Goal: Information Seeking & Learning: Learn about a topic

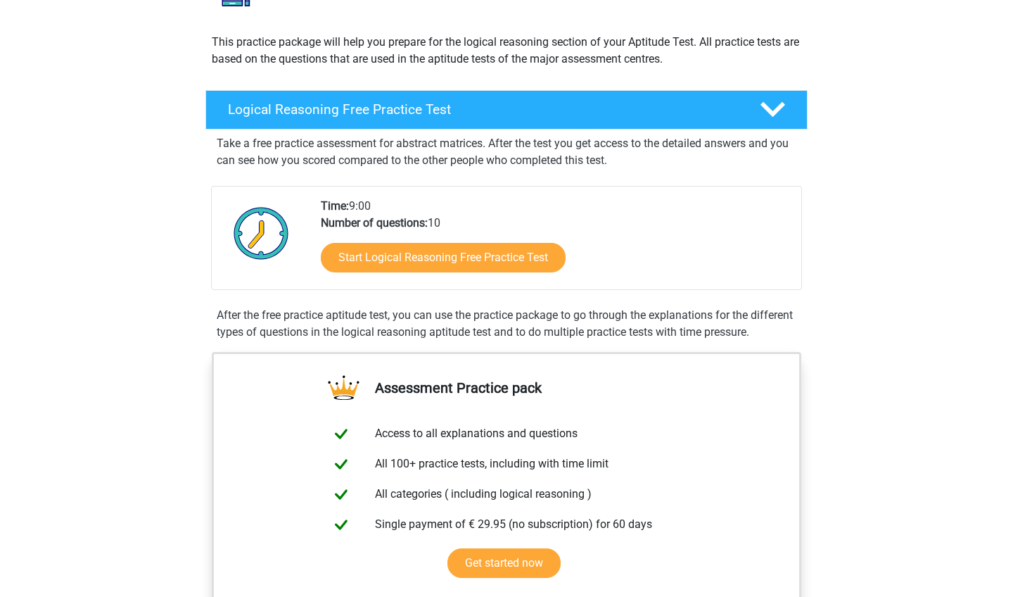
scroll to position [144, 0]
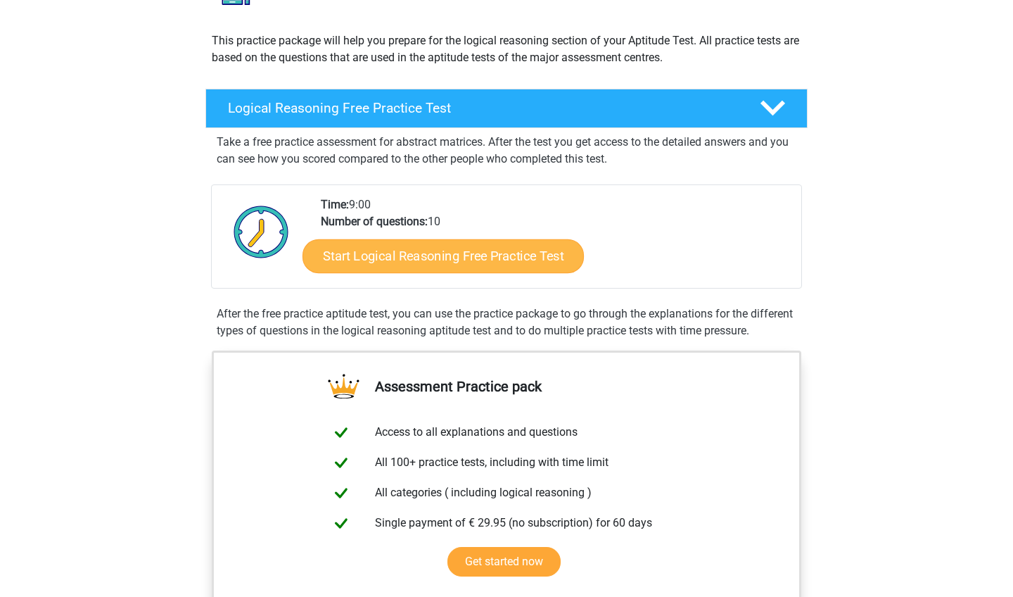
click at [457, 270] on link "Start Logical Reasoning Free Practice Test" at bounding box center [442, 255] width 281 height 34
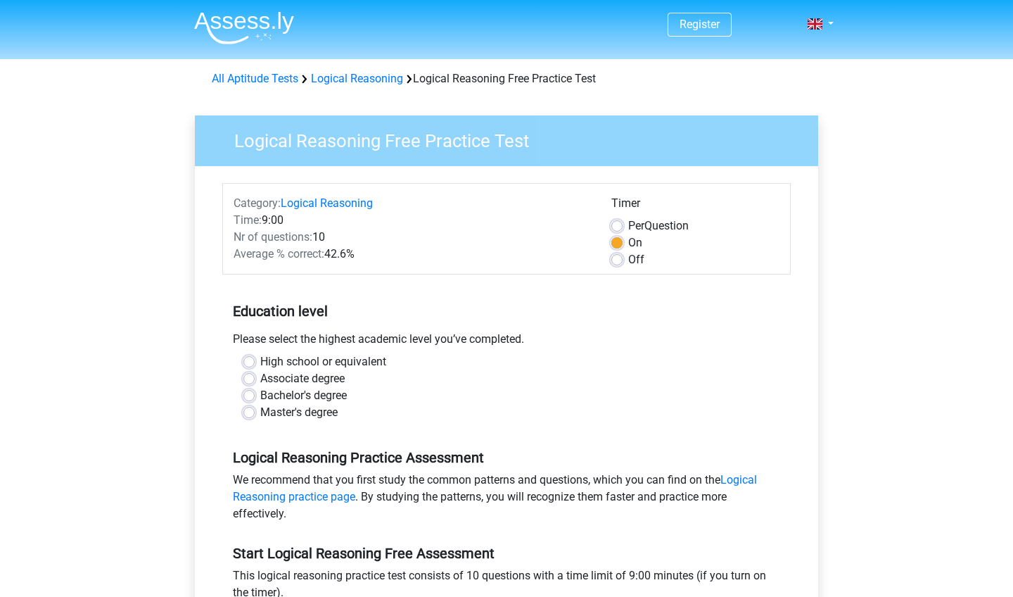
click at [324, 416] on label "Master's degree" at bounding box center [298, 412] width 77 height 17
click at [255, 416] on input "Master's degree" at bounding box center [248, 411] width 11 height 14
radio input "true"
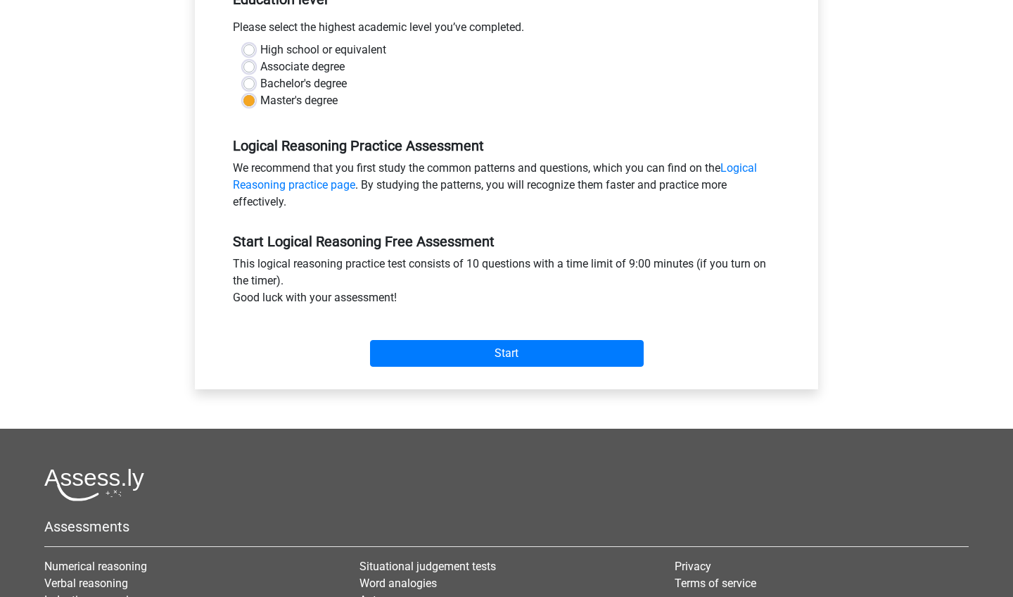
scroll to position [312, 0]
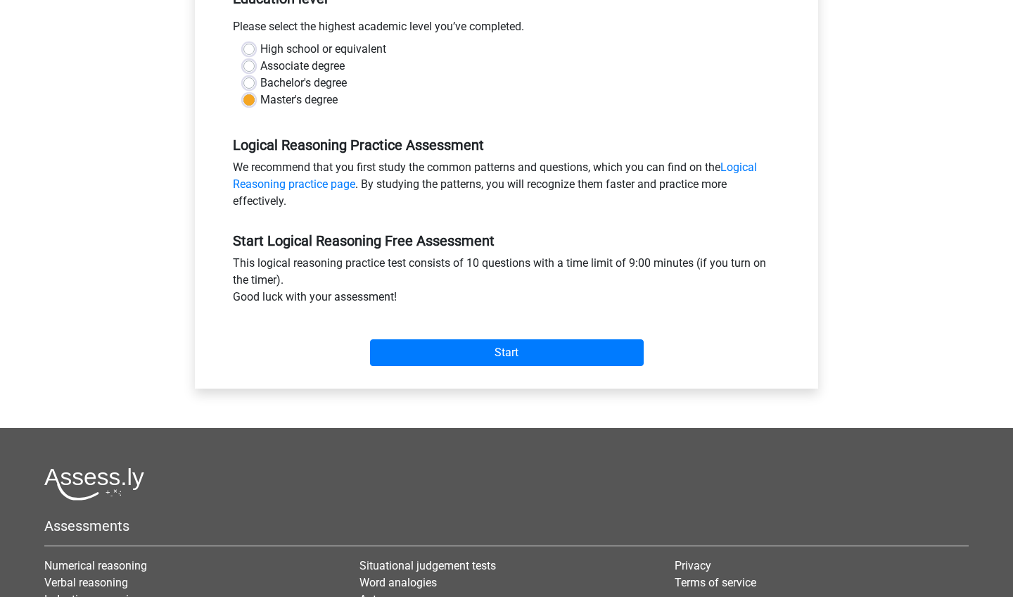
click at [428, 367] on div "Start" at bounding box center [506, 341] width 568 height 60
click at [448, 353] on input "Start" at bounding box center [507, 352] width 274 height 27
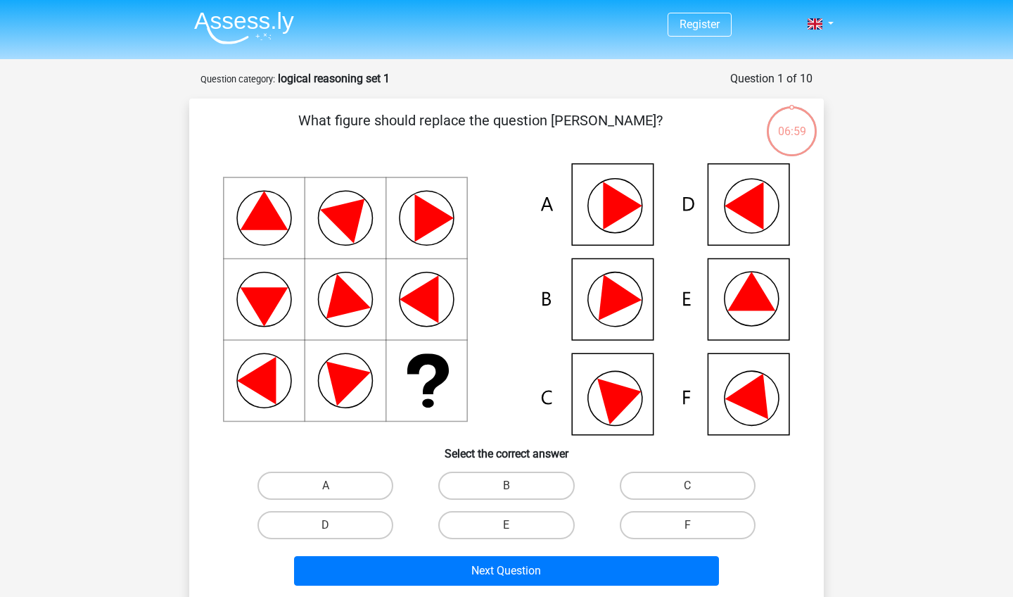
click at [771, 319] on icon at bounding box center [506, 299] width 567 height 272
click at [742, 300] on icon at bounding box center [751, 291] width 48 height 39
click at [491, 520] on label "E" at bounding box center [506, 525] width 136 height 28
click at [507, 525] on input "E" at bounding box center [511, 529] width 9 height 9
radio input "true"
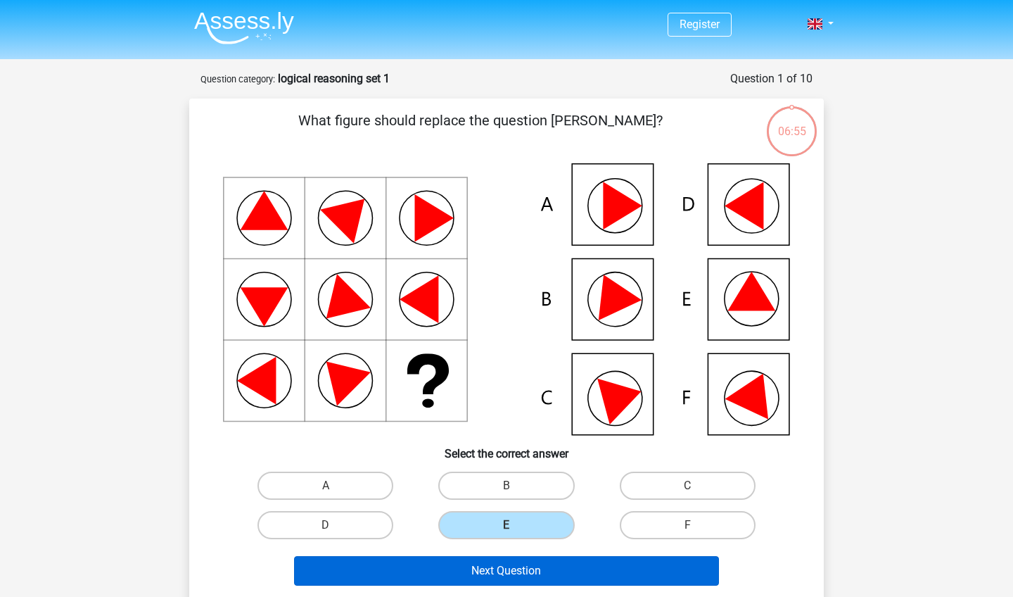
click at [507, 578] on button "Next Question" at bounding box center [507, 571] width 426 height 30
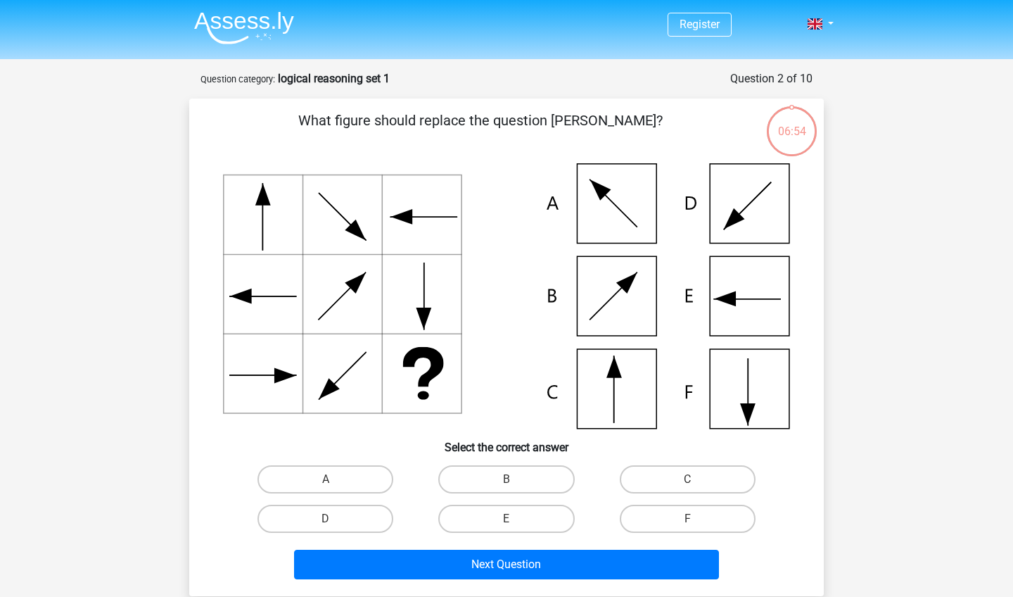
scroll to position [70, 0]
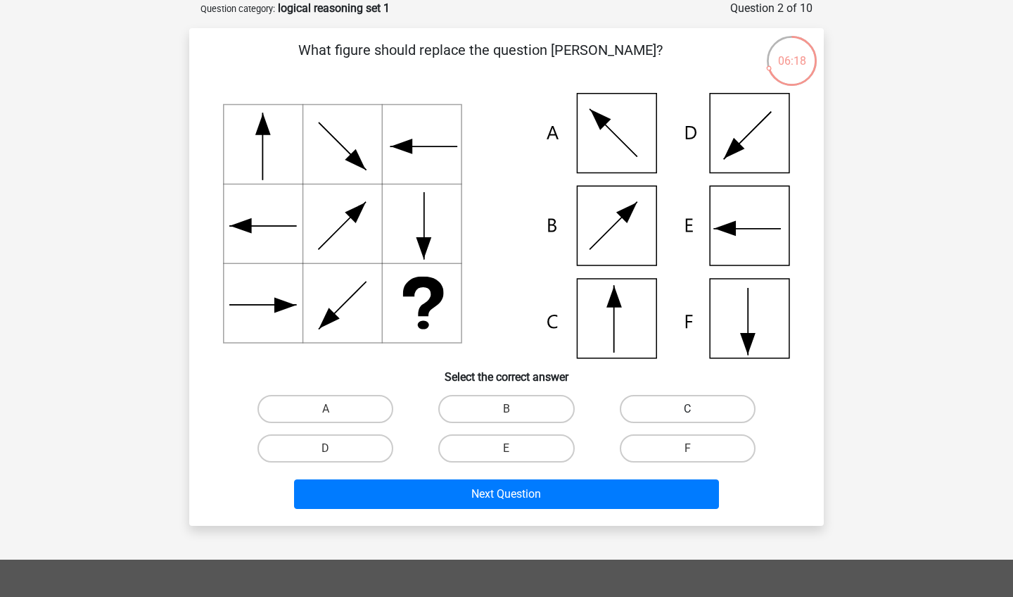
click at [652, 400] on label "C" at bounding box center [688, 409] width 136 height 28
click at [687, 409] on input "C" at bounding box center [691, 413] width 9 height 9
radio input "true"
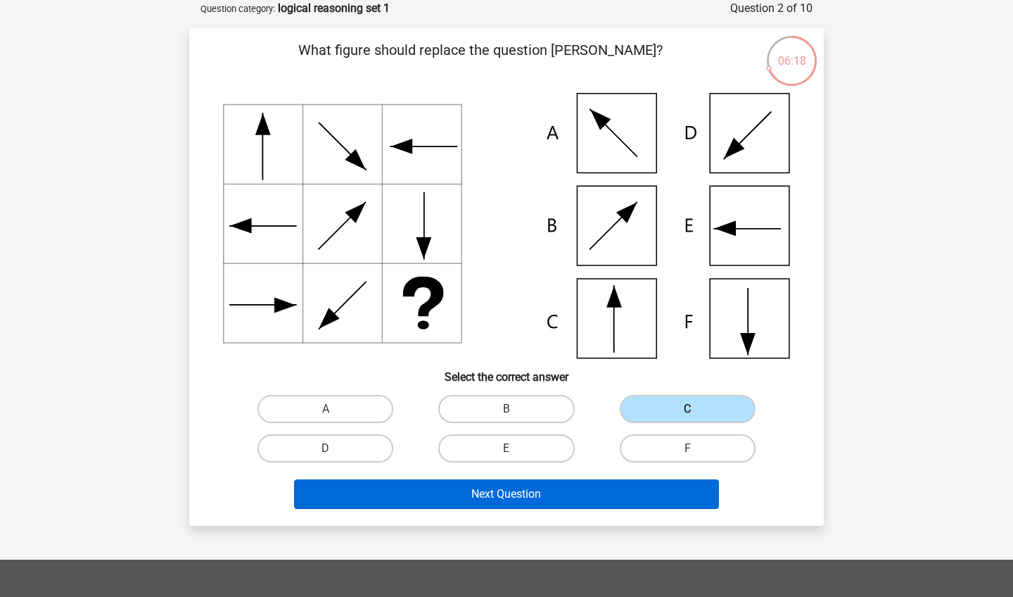
click at [618, 503] on button "Next Question" at bounding box center [507, 494] width 426 height 30
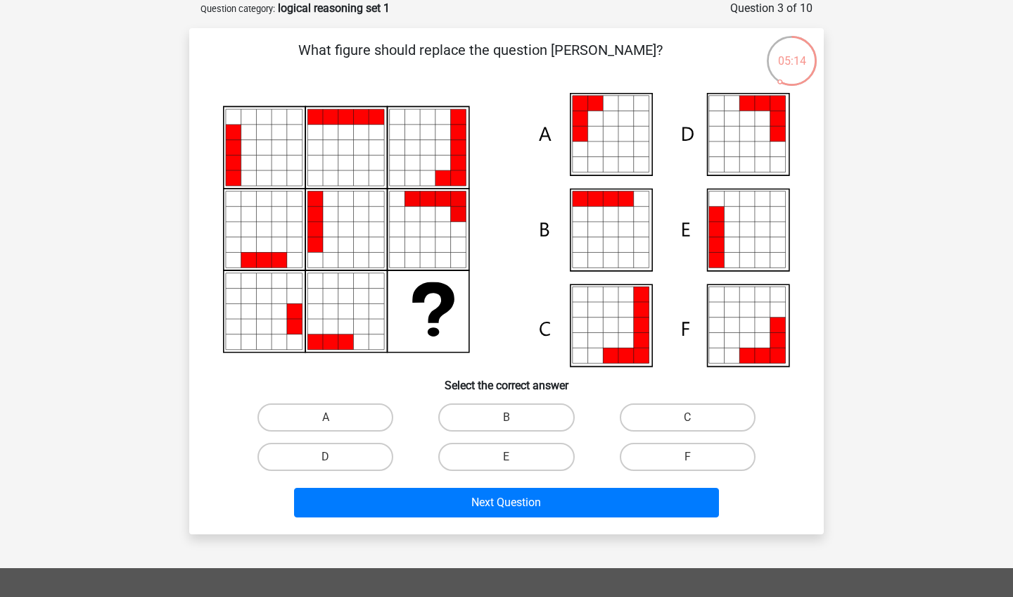
click at [746, 246] on icon at bounding box center [746, 244] width 15 height 15
click at [471, 458] on label "E" at bounding box center [506, 456] width 136 height 28
click at [507, 458] on input "E" at bounding box center [511, 461] width 9 height 9
radio input "true"
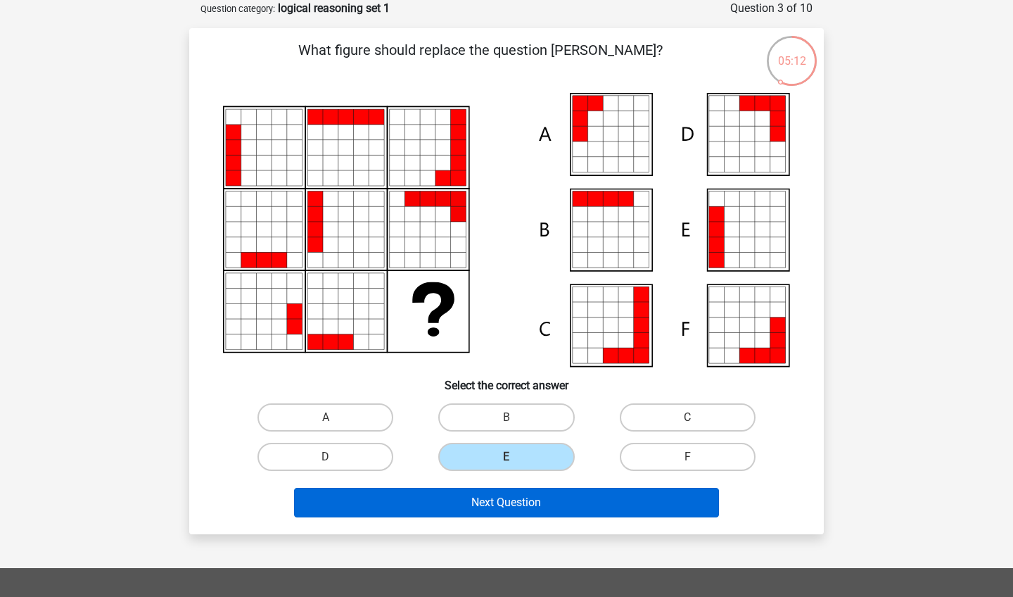
click at [480, 502] on button "Next Question" at bounding box center [507, 503] width 426 height 30
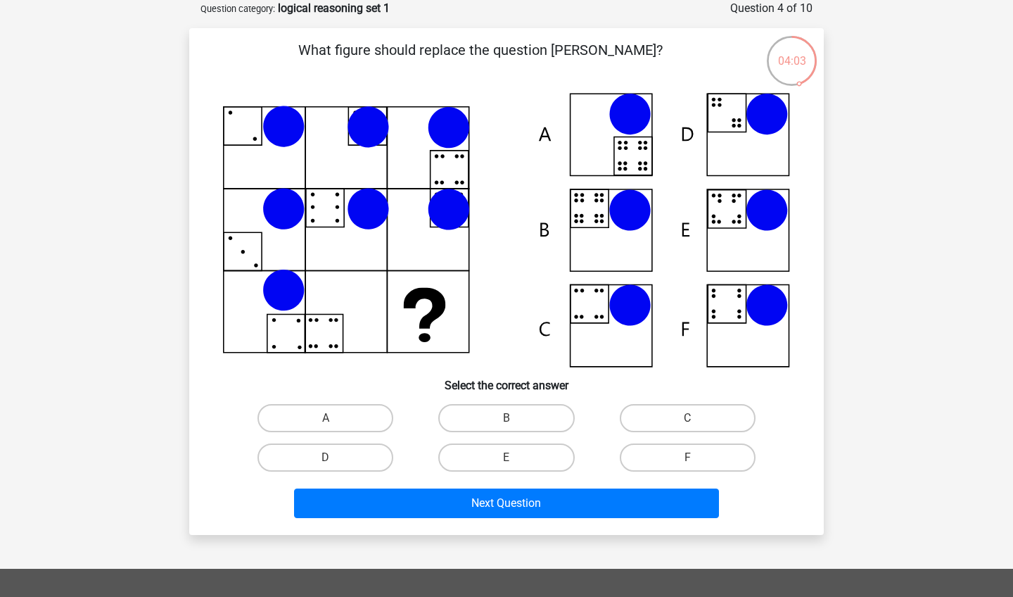
click at [608, 236] on icon at bounding box center [506, 230] width 567 height 274
click at [494, 423] on label "B" at bounding box center [506, 418] width 136 height 28
click at [507, 423] on input "B" at bounding box center [511, 422] width 9 height 9
radio input "true"
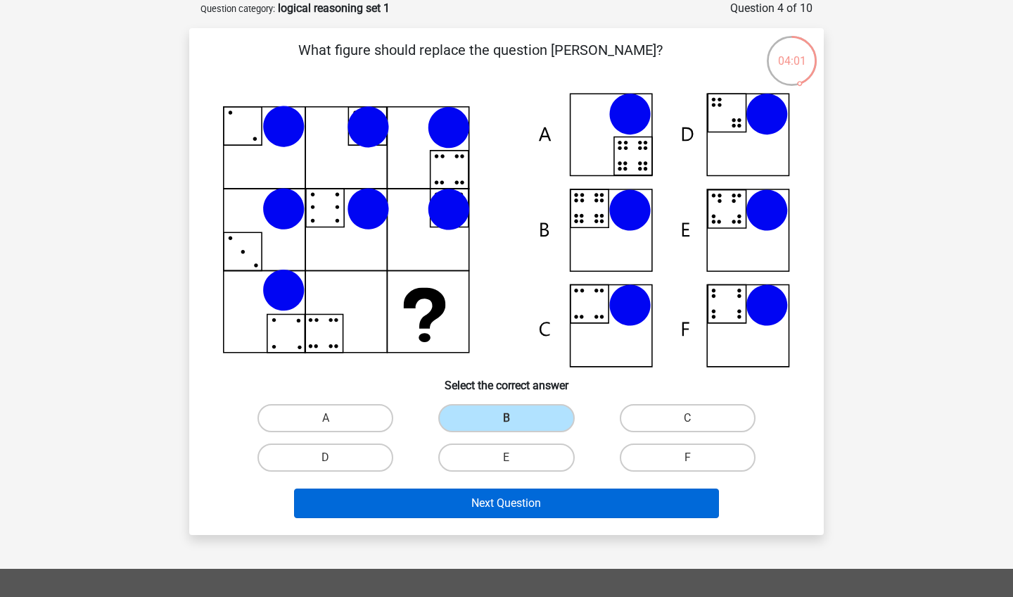
click at [492, 499] on button "Next Question" at bounding box center [507, 503] width 426 height 30
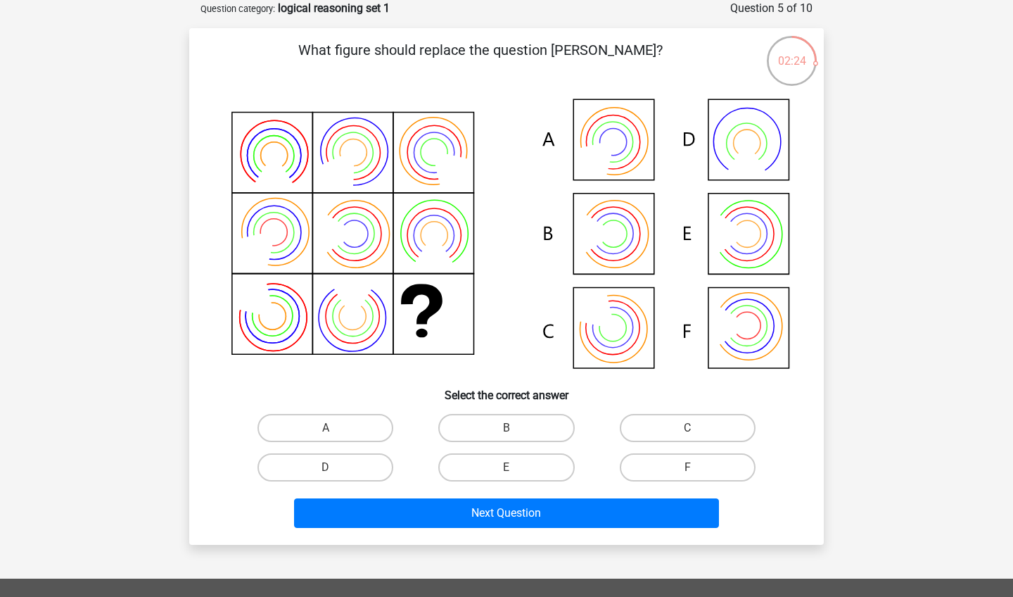
click at [612, 346] on icon at bounding box center [506, 235] width 567 height 284
click at [659, 420] on label "C" at bounding box center [688, 428] width 136 height 28
click at [687, 428] on input "C" at bounding box center [691, 432] width 9 height 9
radio input "true"
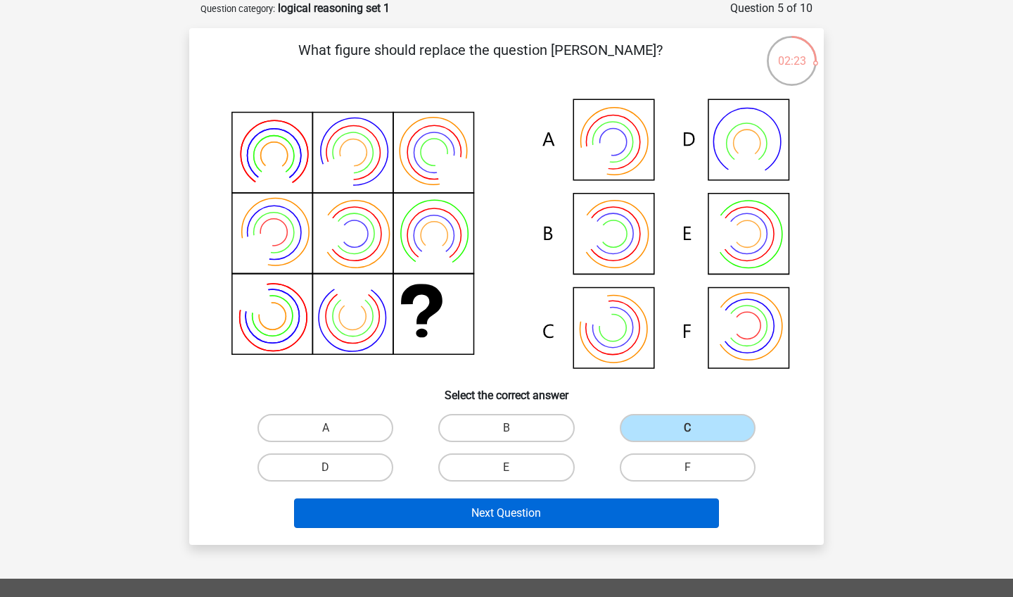
click at [647, 514] on button "Next Question" at bounding box center [507, 513] width 426 height 30
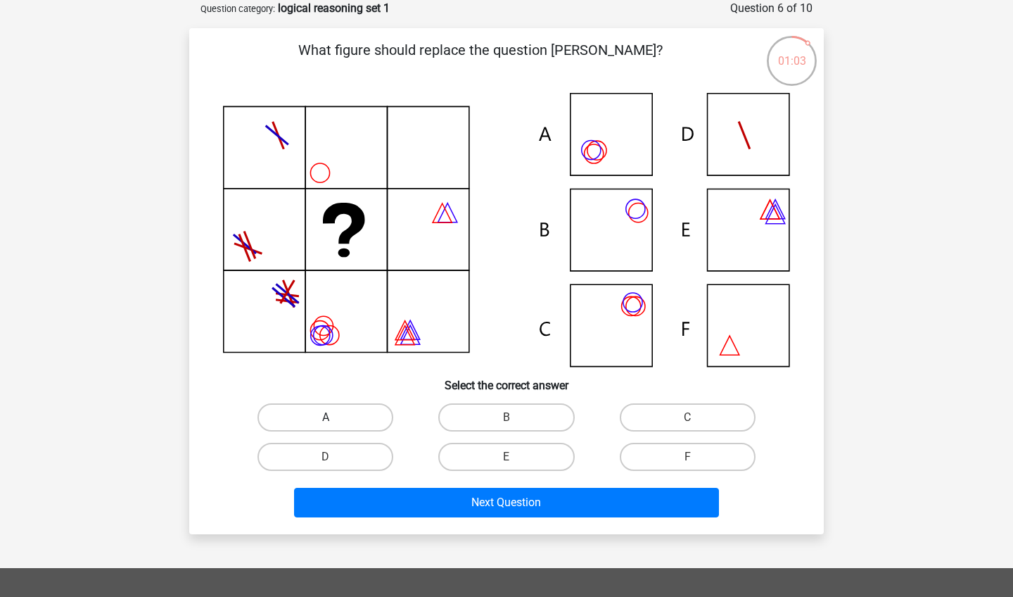
click at [348, 419] on label "A" at bounding box center [325, 417] width 136 height 28
click at [335, 419] on input "A" at bounding box center [330, 421] width 9 height 9
radio input "true"
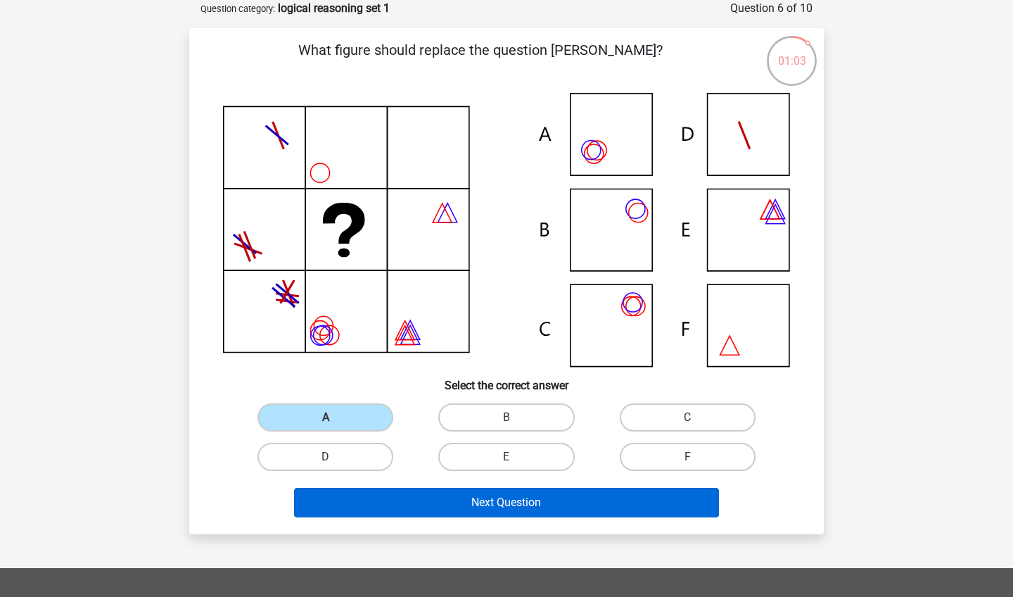
click at [428, 505] on button "Next Question" at bounding box center [507, 503] width 426 height 30
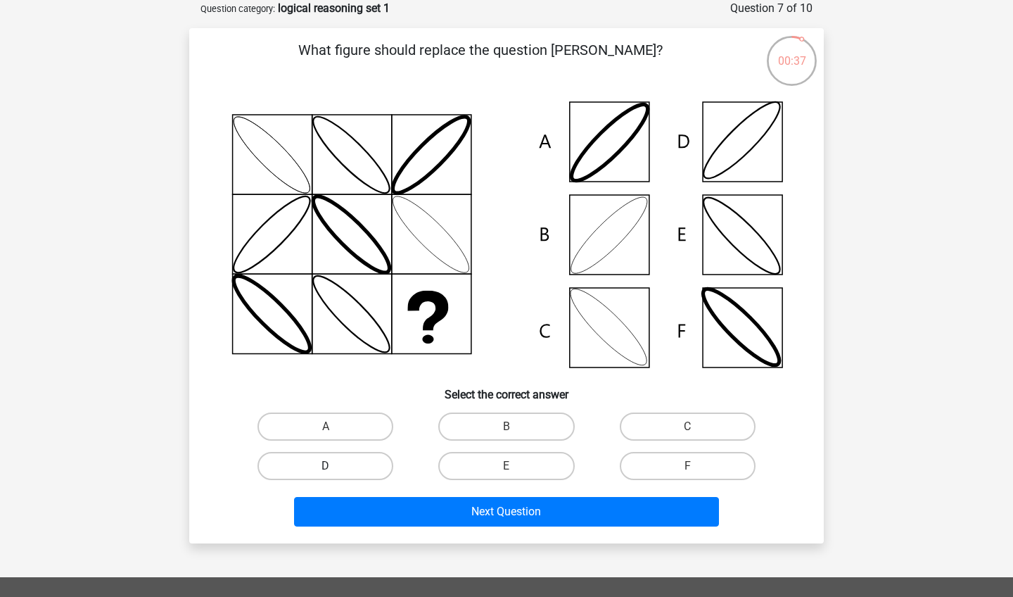
click at [310, 473] on label "D" at bounding box center [325, 466] width 136 height 28
click at [326, 473] on input "D" at bounding box center [330, 470] width 9 height 9
radio input "true"
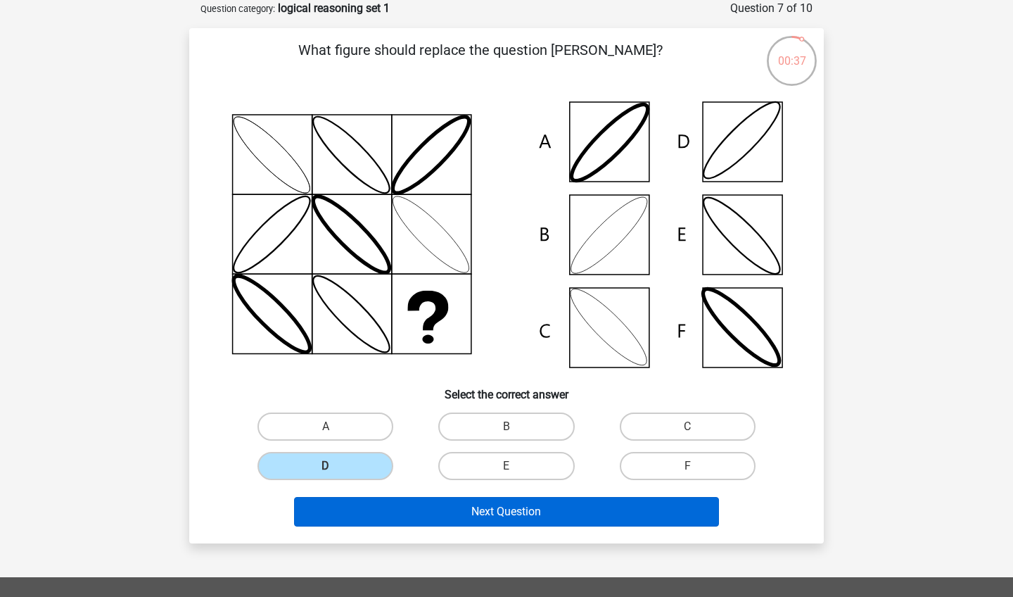
click at [322, 507] on button "Next Question" at bounding box center [507, 512] width 426 height 30
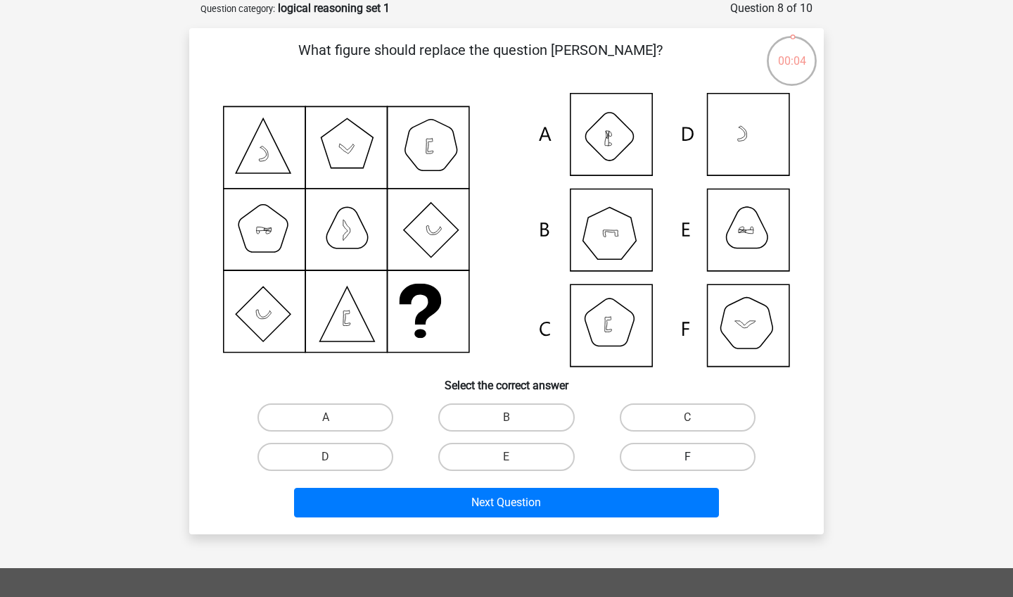
click at [663, 453] on label "F" at bounding box center [688, 456] width 136 height 28
click at [687, 457] on input "F" at bounding box center [691, 461] width 9 height 9
radio input "true"
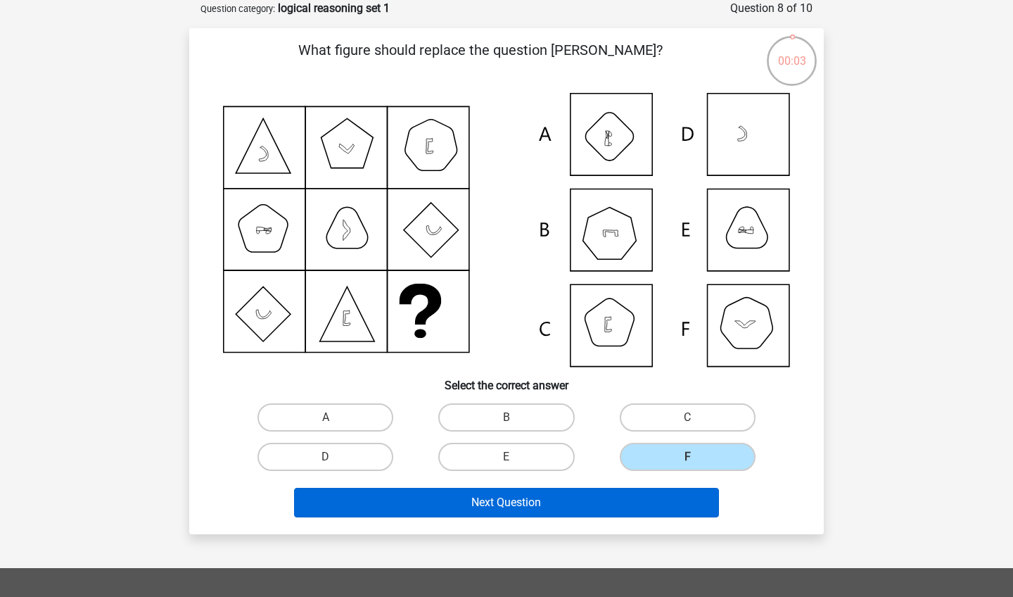
click at [636, 507] on button "Next Question" at bounding box center [507, 503] width 426 height 30
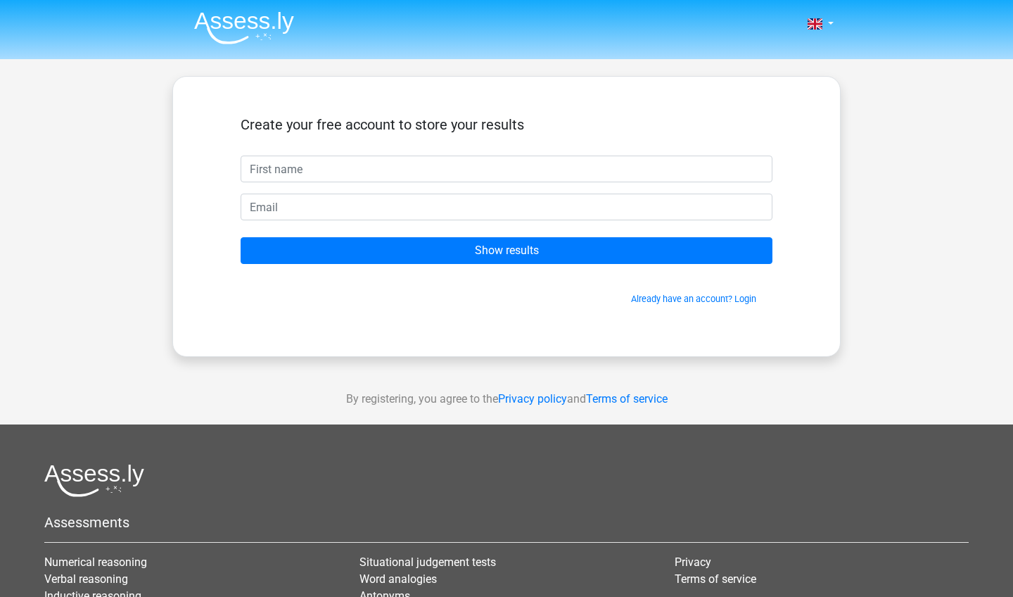
click at [535, 157] on input "text" at bounding box center [507, 168] width 532 height 27
click at [761, 170] on input "text" at bounding box center [507, 168] width 532 height 27
click at [650, 167] on input "text" at bounding box center [507, 168] width 532 height 27
type input "michael"
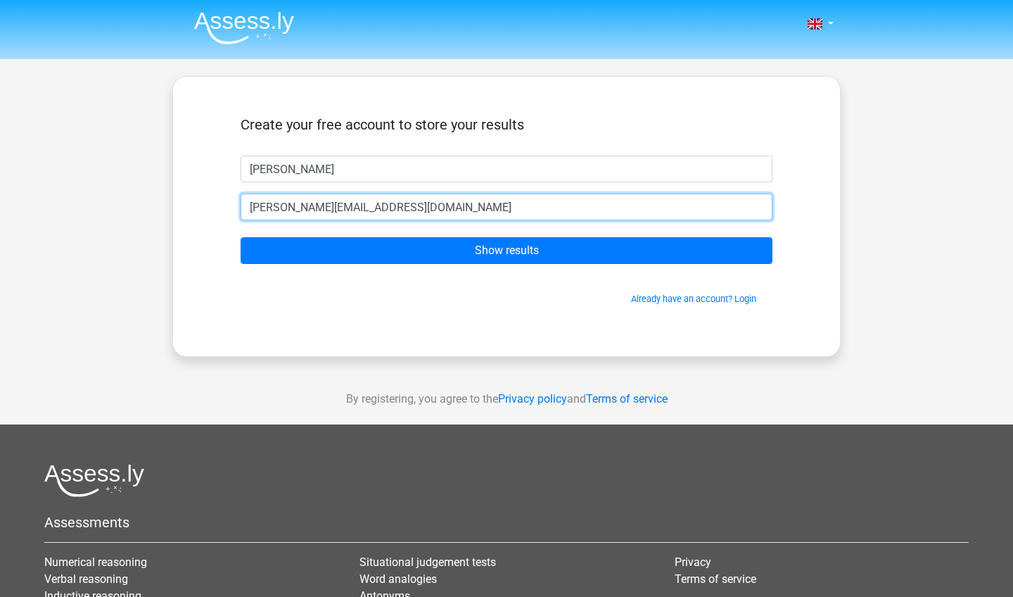
type input "michael.orsitto2001@gmail.com"
click at [507, 250] on input "Show results" at bounding box center [507, 250] width 532 height 27
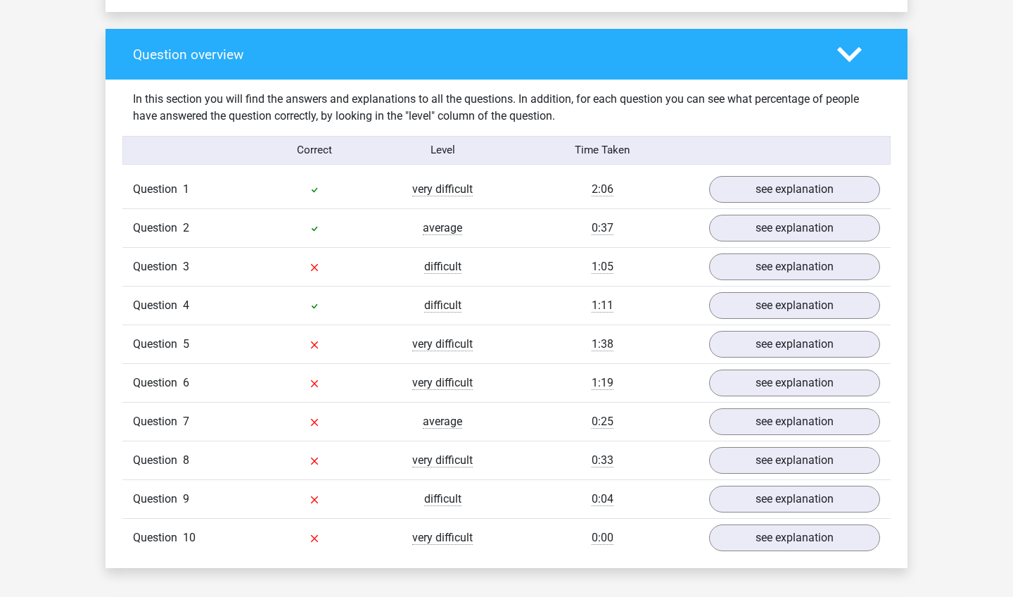
scroll to position [1015, 0]
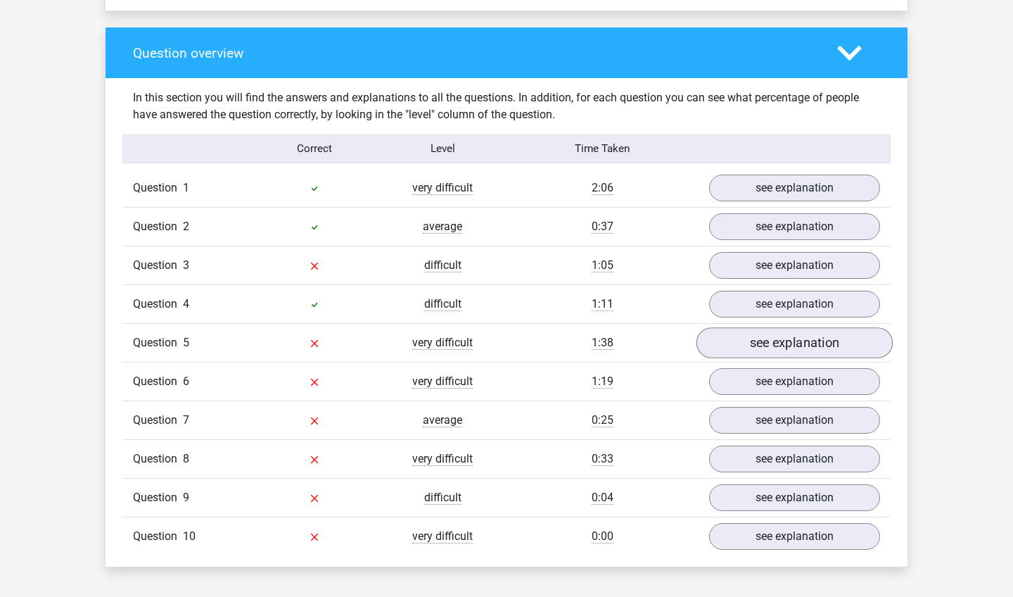
click at [753, 343] on link "see explanation" at bounding box center [794, 342] width 196 height 31
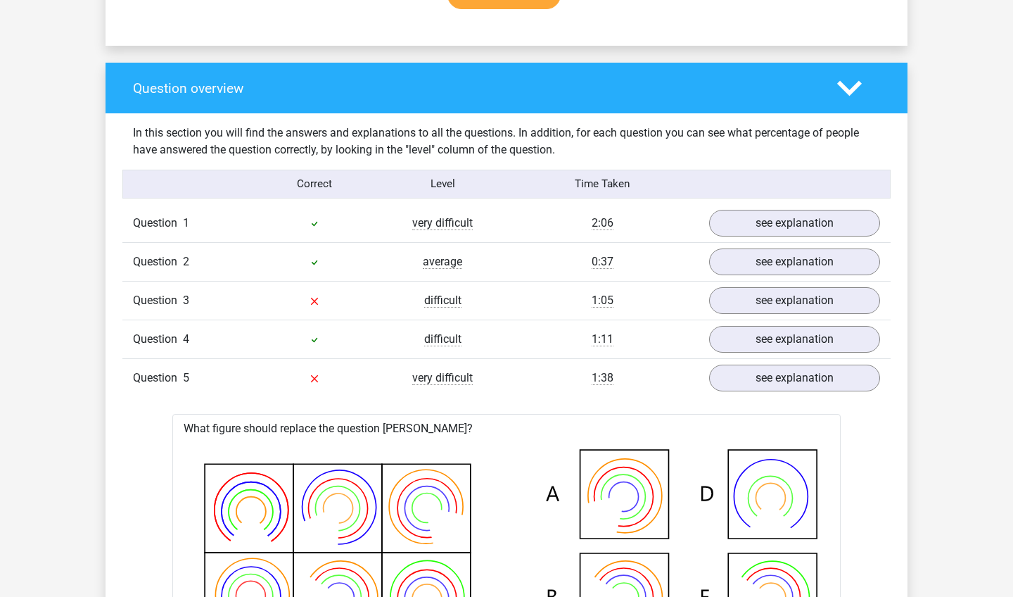
scroll to position [973, 0]
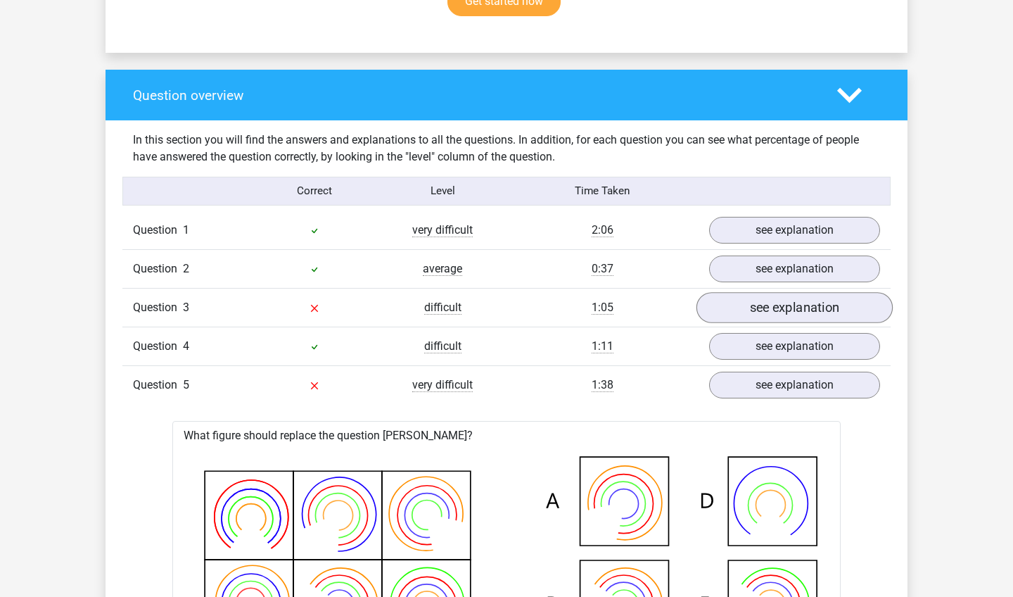
click at [825, 310] on link "see explanation" at bounding box center [794, 307] width 196 height 31
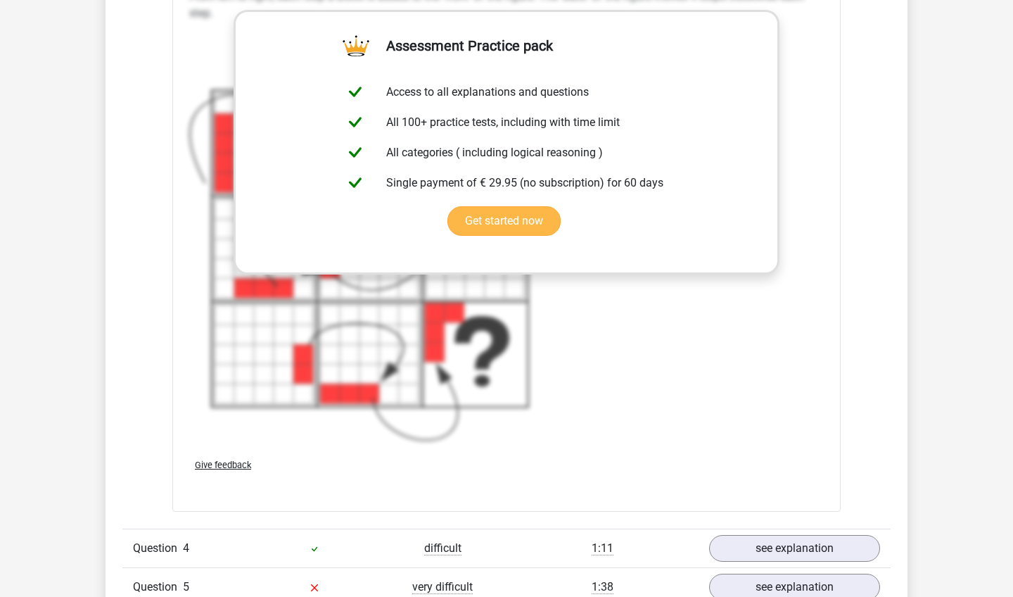
scroll to position [1909, 0]
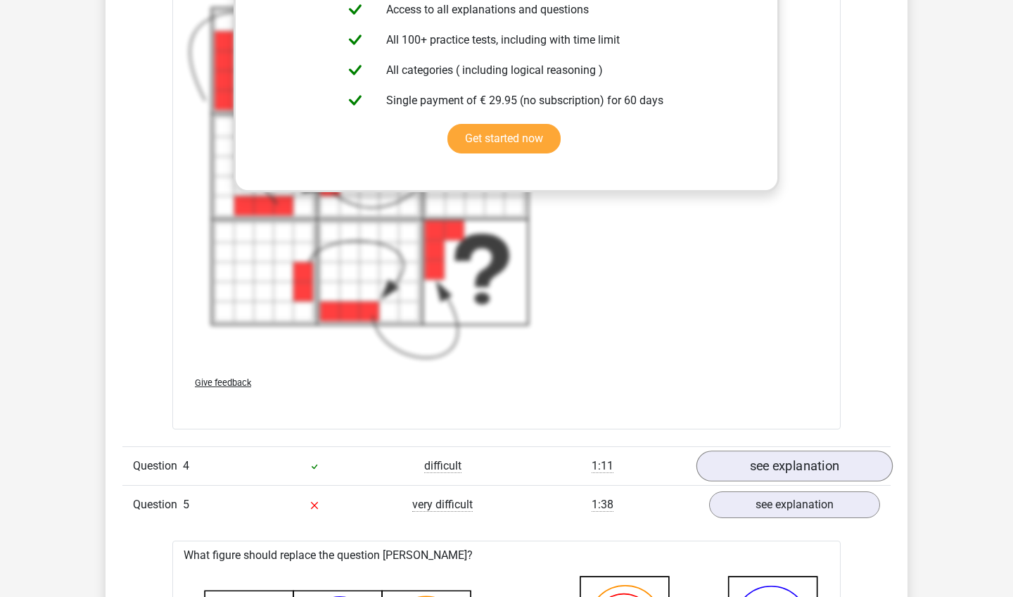
click at [751, 471] on link "see explanation" at bounding box center [794, 466] width 196 height 31
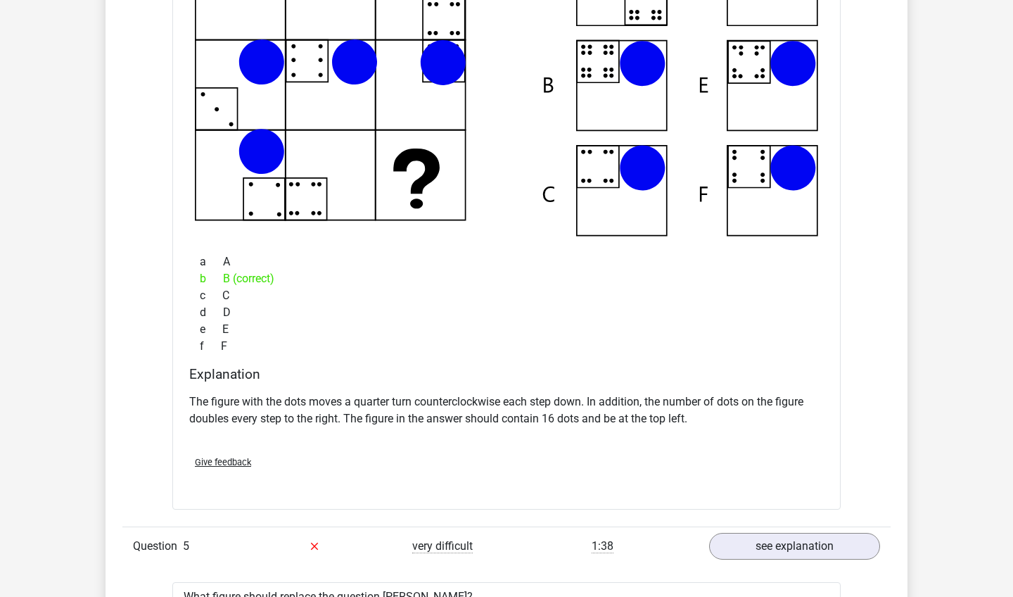
scroll to position [2554, 0]
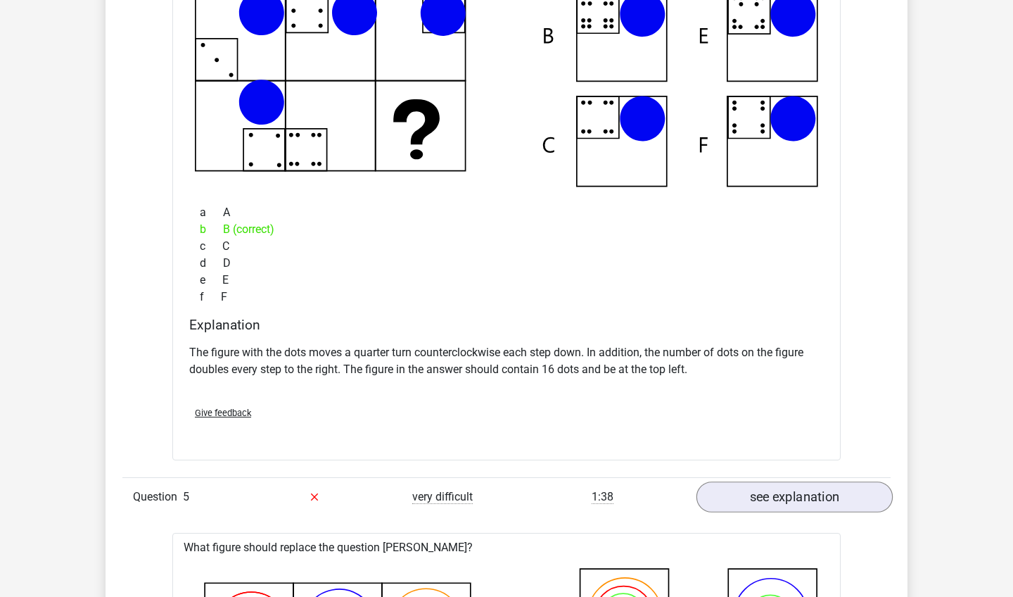
click at [749, 485] on link "see explanation" at bounding box center [794, 496] width 196 height 31
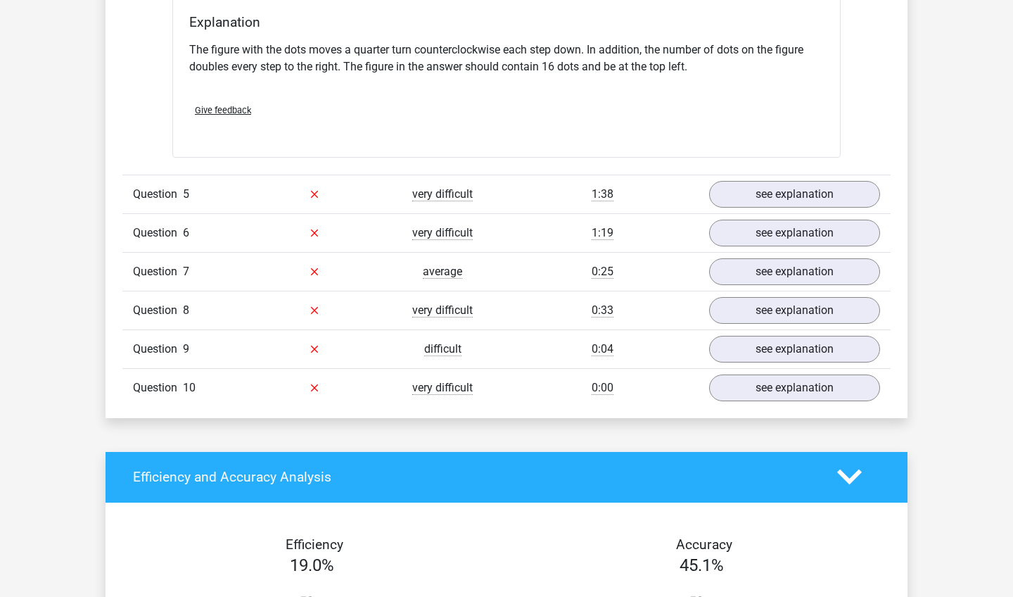
scroll to position [2841, 0]
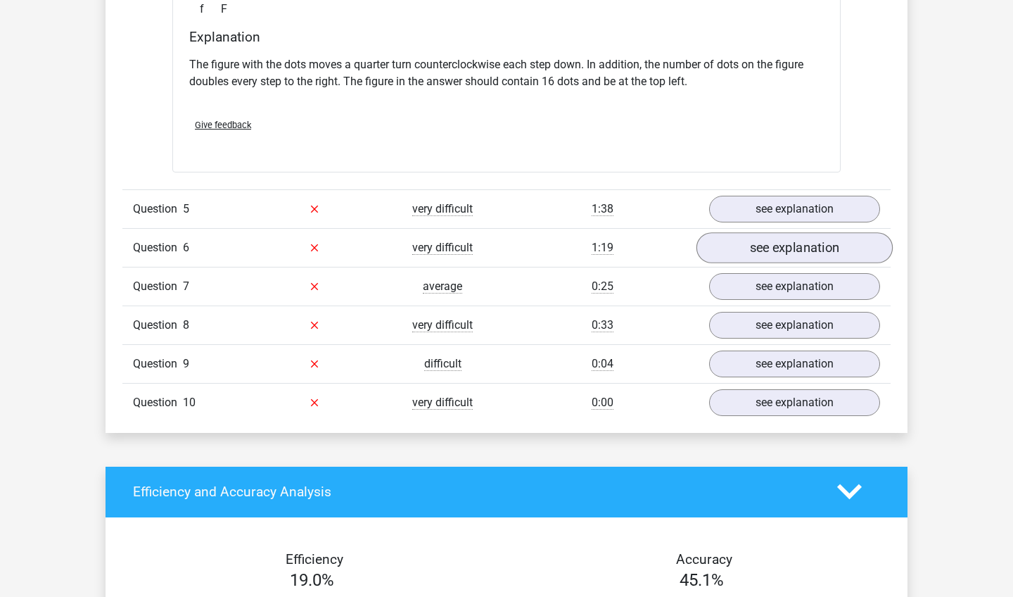
click at [760, 238] on link "see explanation" at bounding box center [794, 247] width 196 height 31
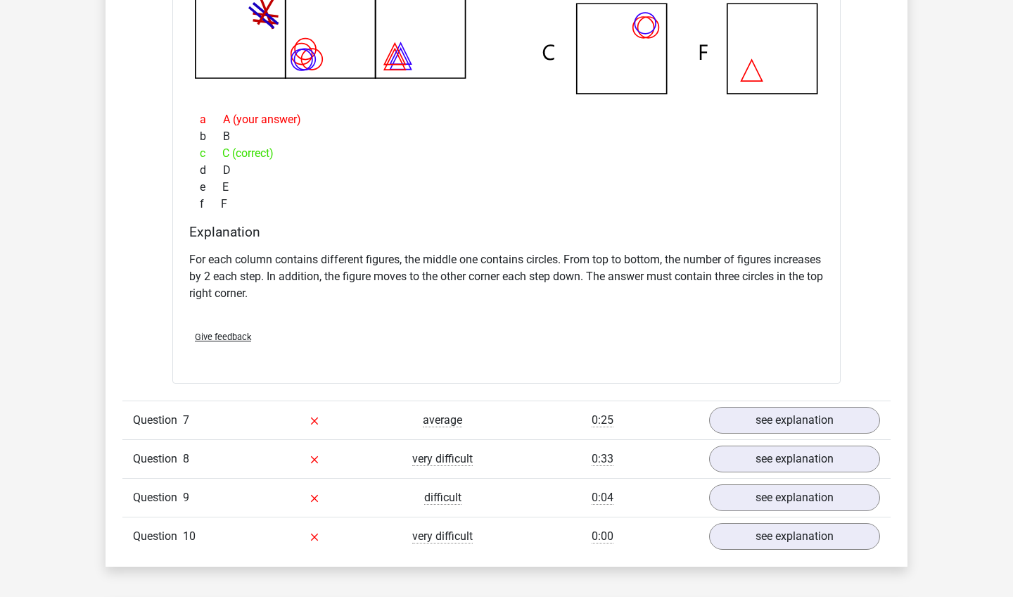
scroll to position [3362, 0]
click at [739, 412] on link "see explanation" at bounding box center [794, 418] width 196 height 31
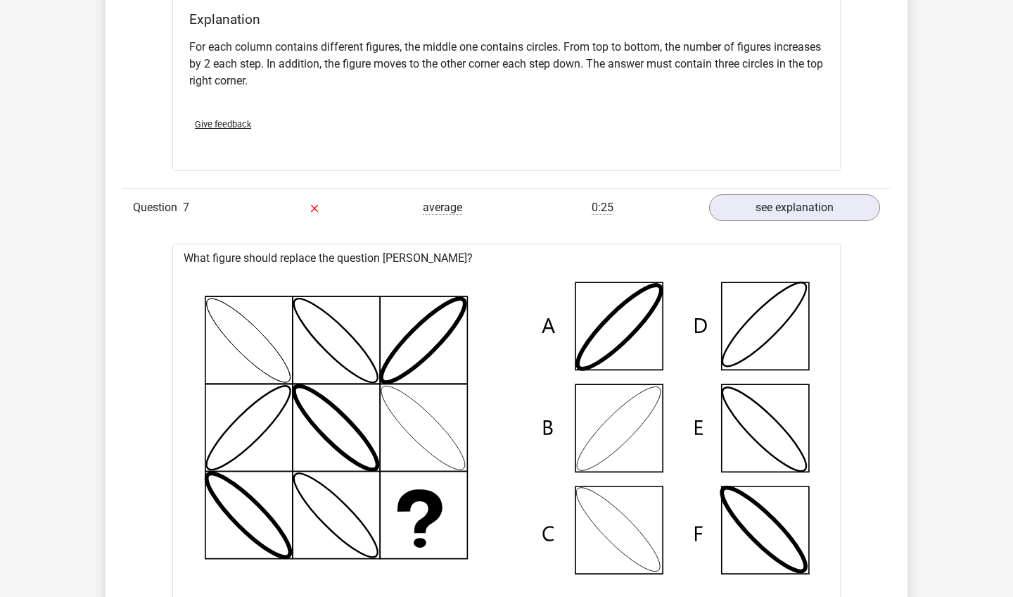
scroll to position [3552, 0]
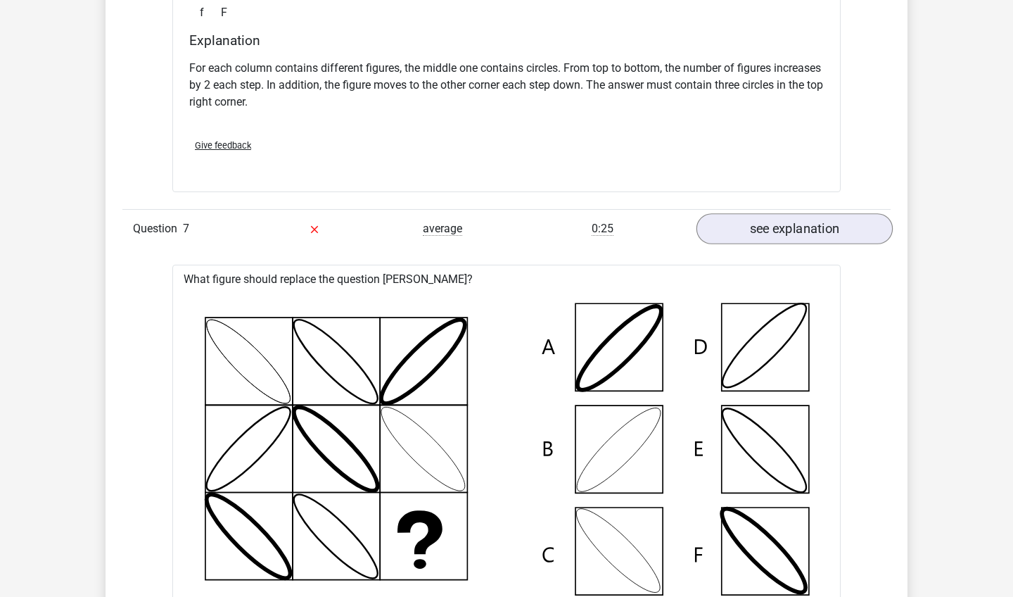
click at [741, 241] on link "see explanation" at bounding box center [794, 228] width 196 height 31
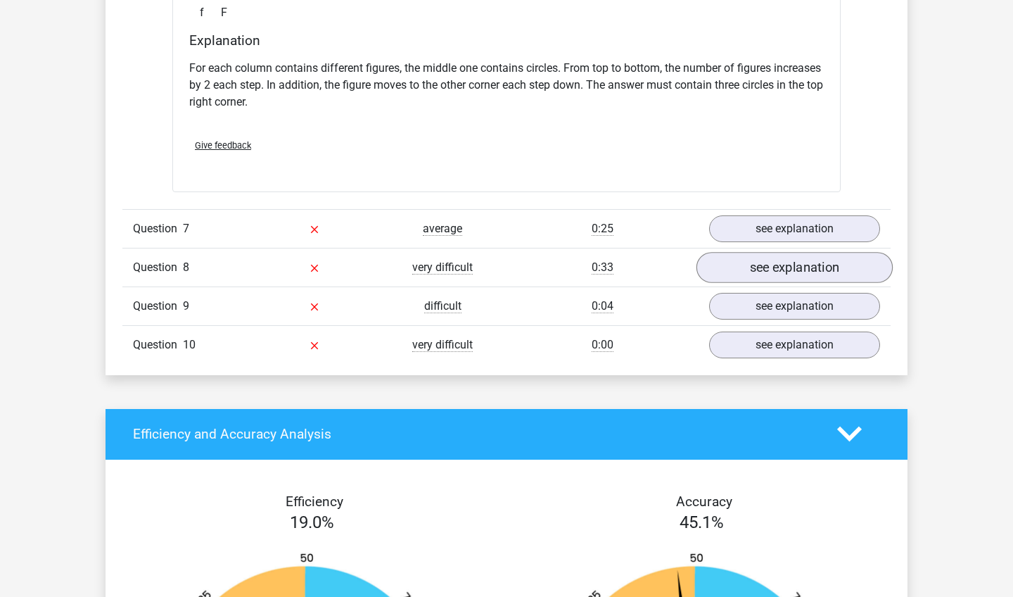
click at [739, 255] on link "see explanation" at bounding box center [794, 267] width 196 height 31
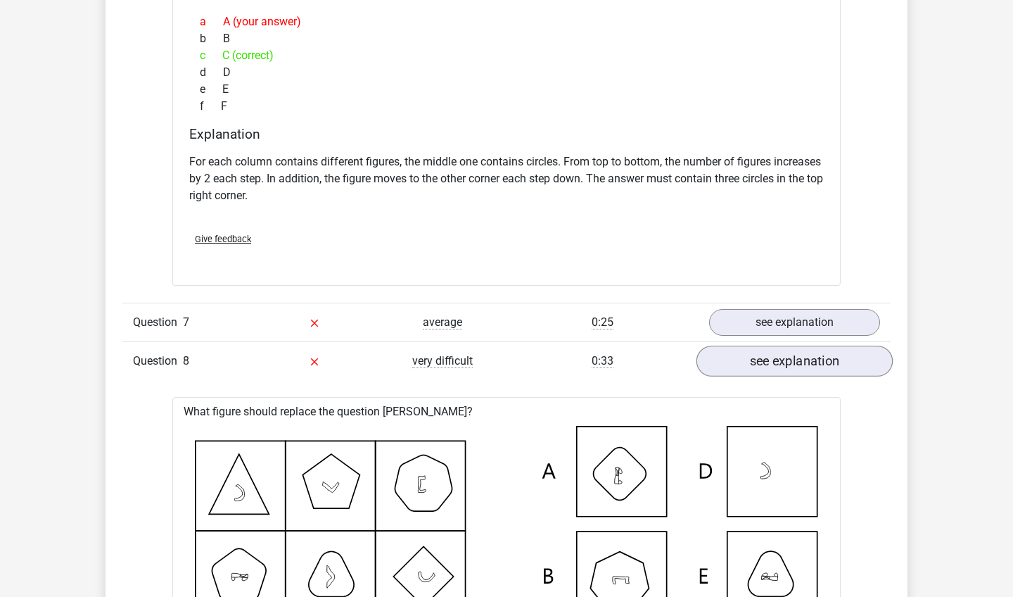
scroll to position [3472, 0]
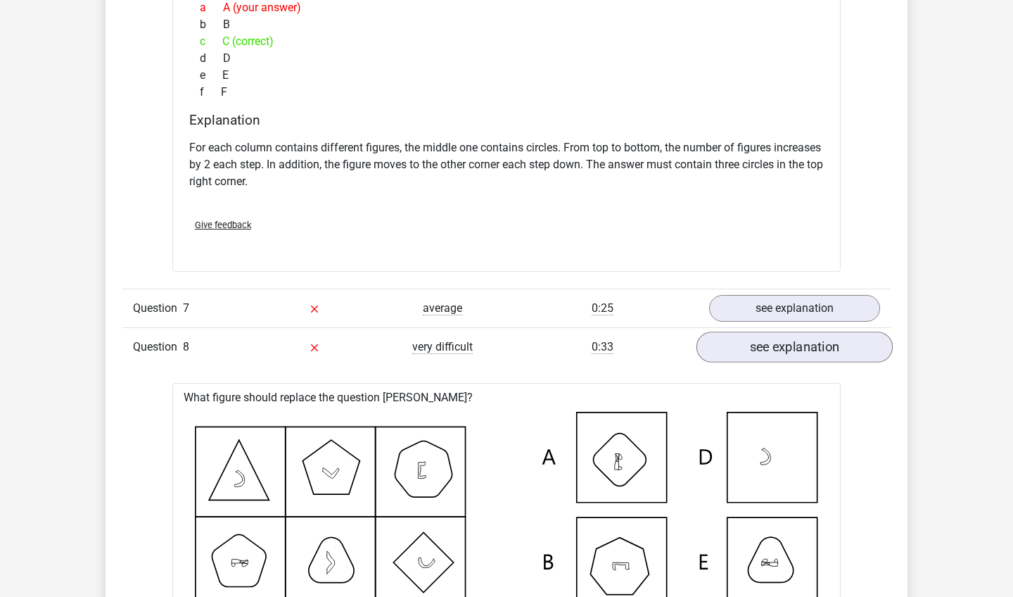
click at [805, 354] on link "see explanation" at bounding box center [794, 346] width 196 height 31
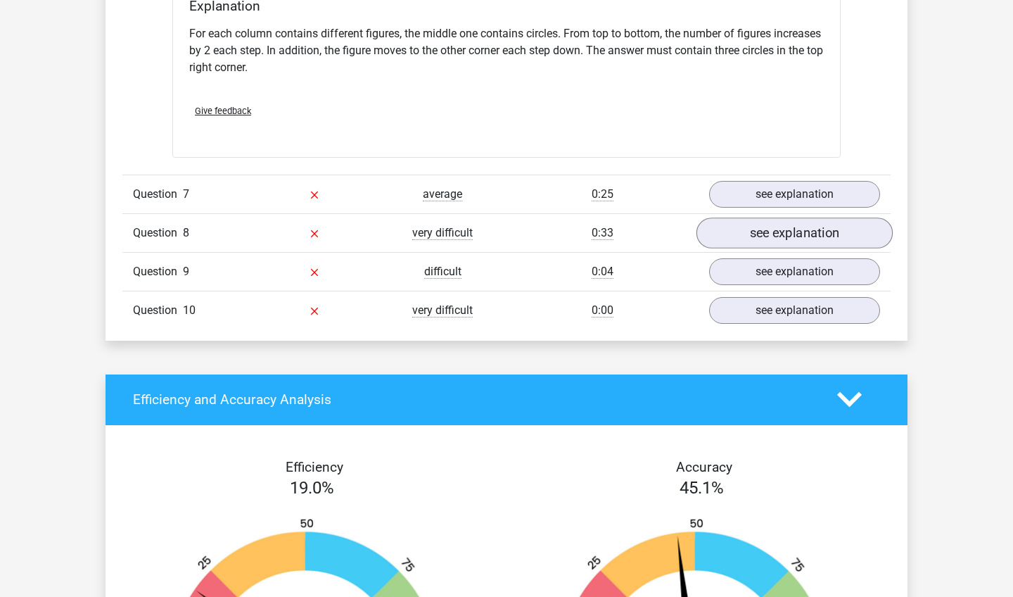
scroll to position [3588, 0]
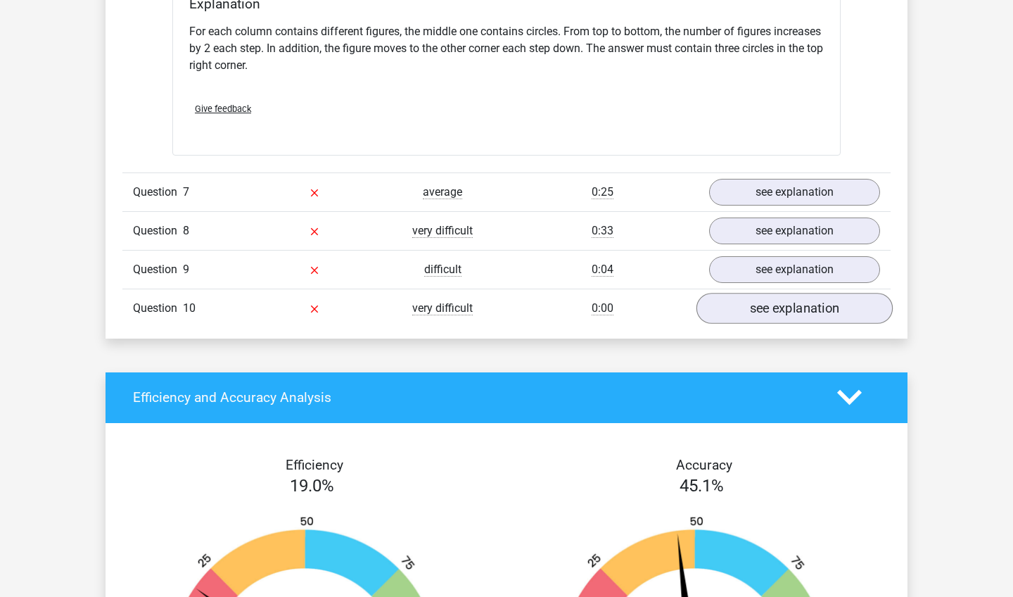
click at [800, 311] on link "see explanation" at bounding box center [794, 308] width 196 height 31
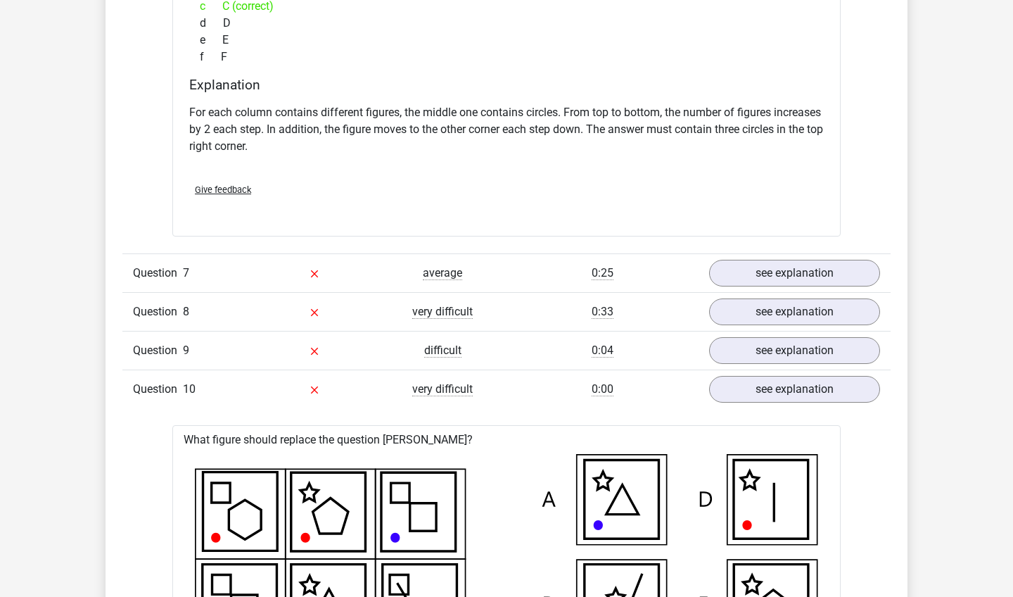
scroll to position [3487, 0]
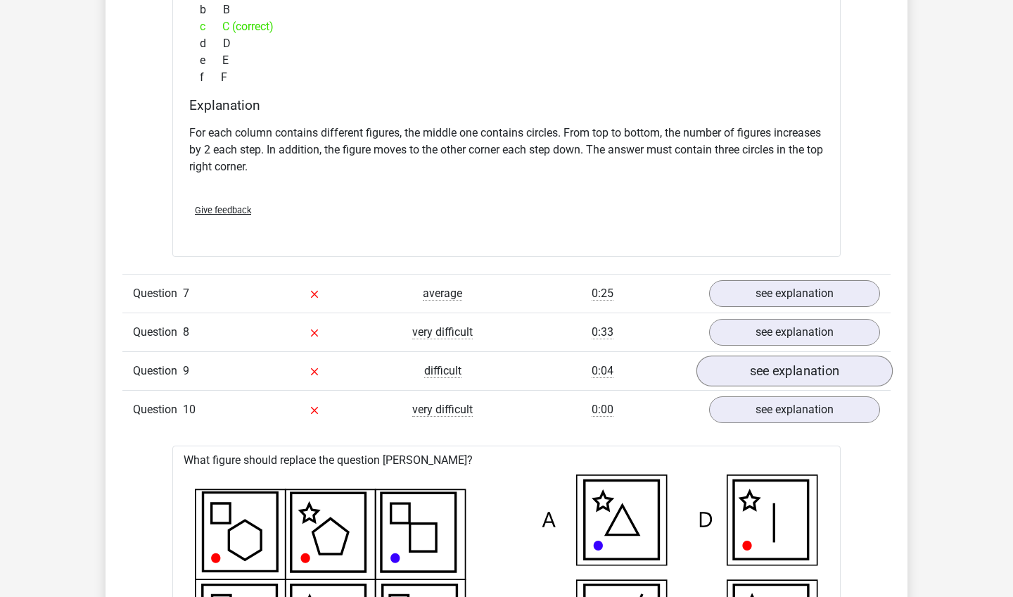
click at [749, 355] on link "see explanation" at bounding box center [794, 370] width 196 height 31
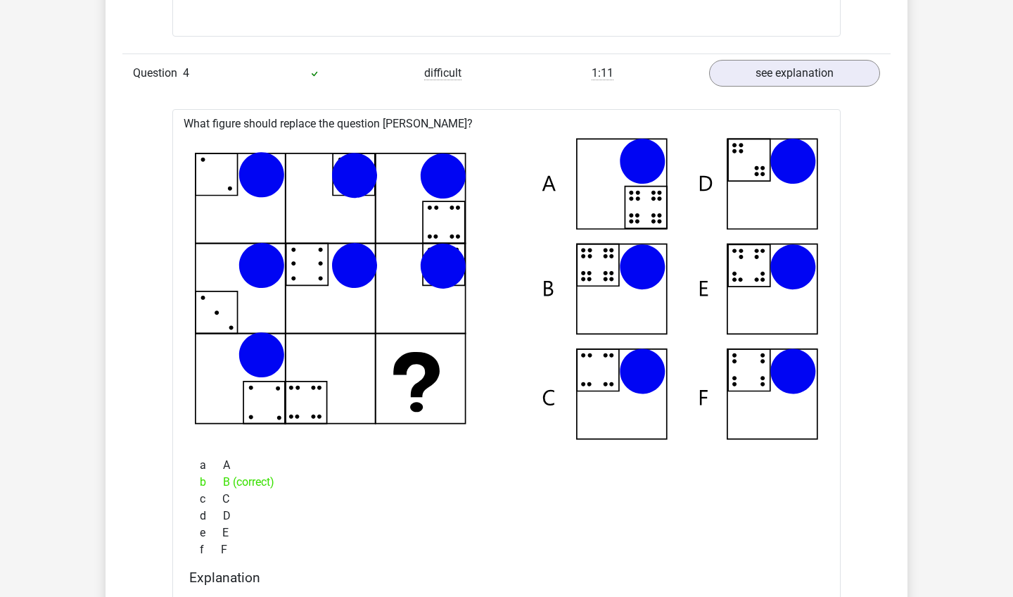
scroll to position [2194, 0]
